Goal: Find specific page/section: Find specific page/section

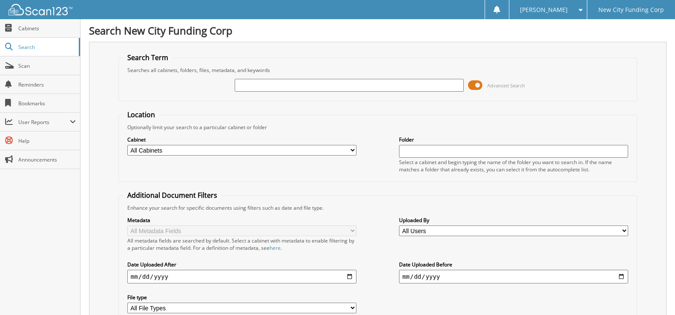
click at [260, 82] on input "text" at bounding box center [349, 85] width 229 height 13
click at [240, 86] on input "text" at bounding box center [349, 85] width 229 height 13
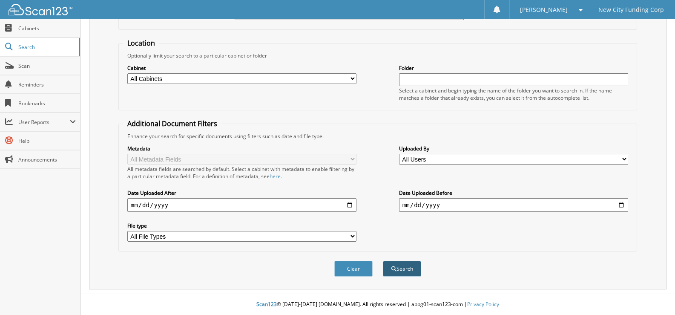
type input "373036"
click at [401, 265] on button "Search" at bounding box center [402, 269] width 38 height 16
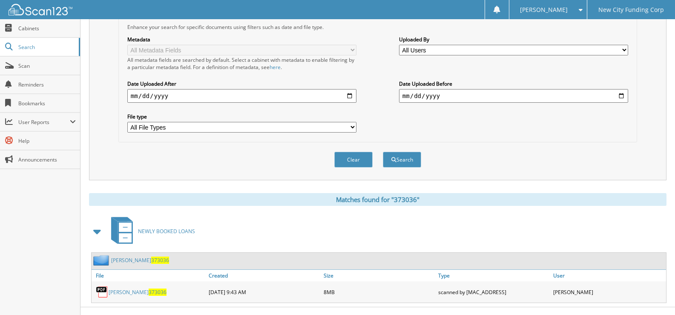
scroll to position [195, 0]
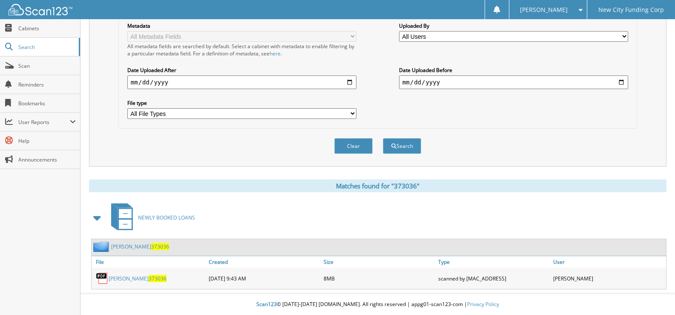
click at [137, 280] on link "[PERSON_NAME] 373036" at bounding box center [138, 278] width 58 height 7
